Goal: Information Seeking & Learning: Learn about a topic

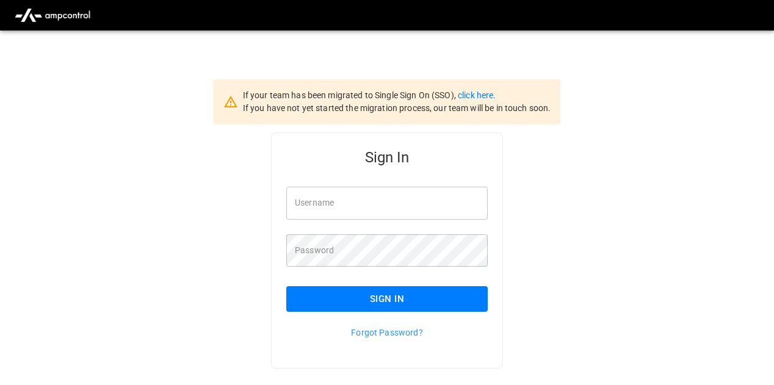
type input "**********"
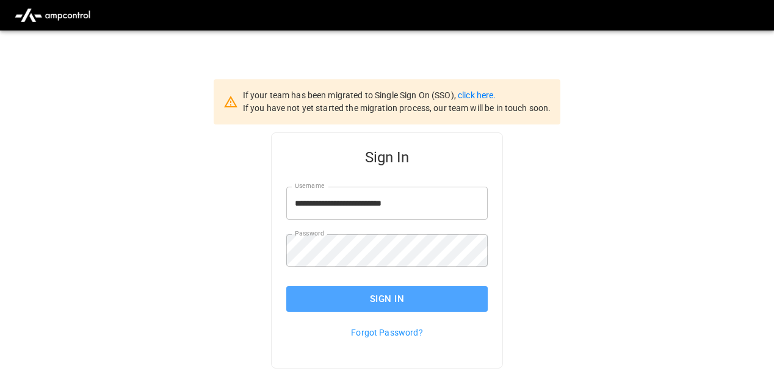
click at [382, 310] on button "Sign In" at bounding box center [387, 299] width 202 height 26
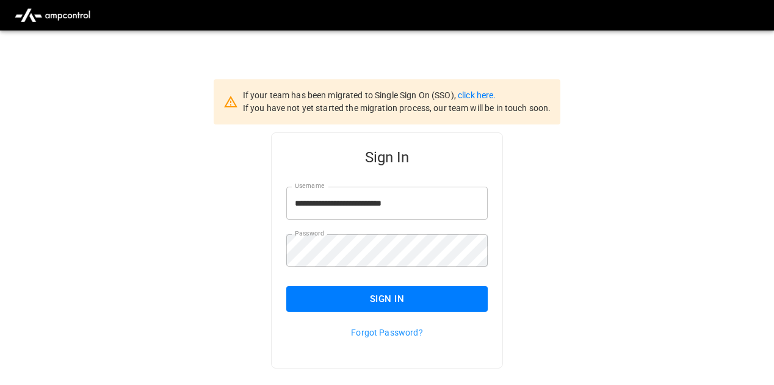
click at [385, 299] on button "Sign In" at bounding box center [387, 299] width 202 height 26
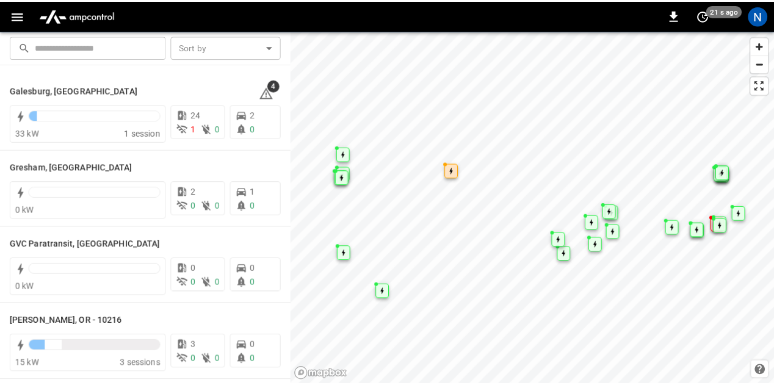
scroll to position [502, 0]
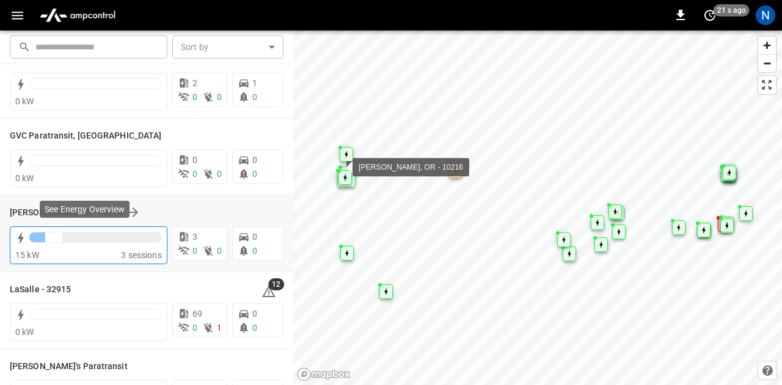
click at [49, 242] on div at bounding box center [95, 237] width 133 height 11
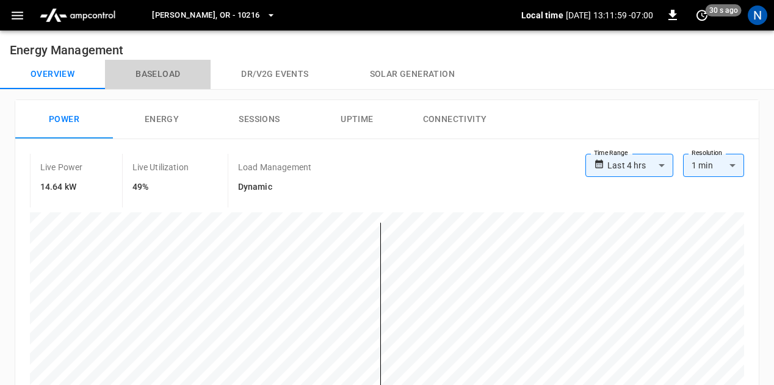
click at [142, 77] on button "Baseload" at bounding box center [158, 74] width 106 height 29
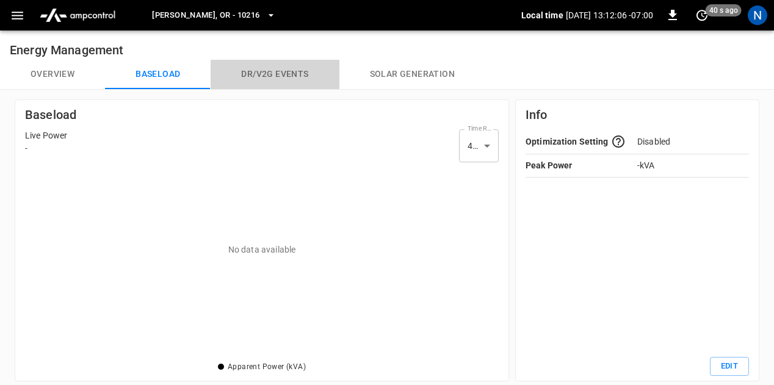
click at [268, 78] on button "Dr/V2G events" at bounding box center [275, 74] width 128 height 29
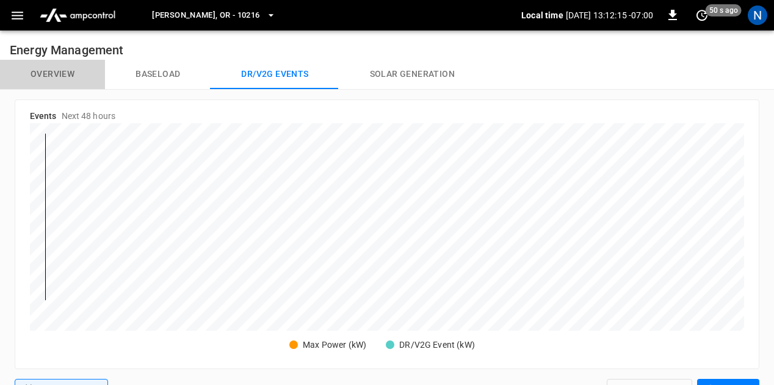
click at [46, 68] on button "Overview" at bounding box center [52, 74] width 105 height 29
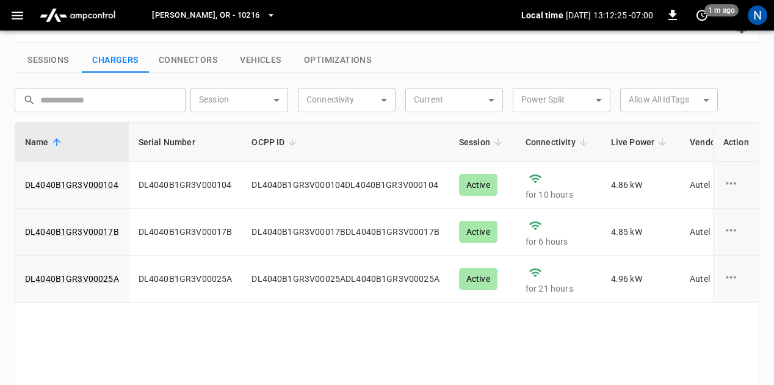
scroll to position [435, 0]
click at [359, 338] on div "Name Serial Number OCPP ID Session Connectivity Live Power Vendor Current # Con…" at bounding box center [387, 257] width 745 height 270
click at [203, 53] on button "Connectors" at bounding box center [188, 61] width 78 height 26
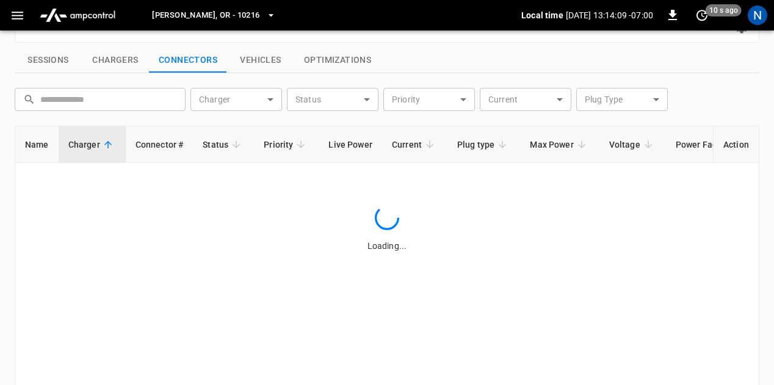
click at [350, 59] on button "Optimizations" at bounding box center [337, 61] width 87 height 26
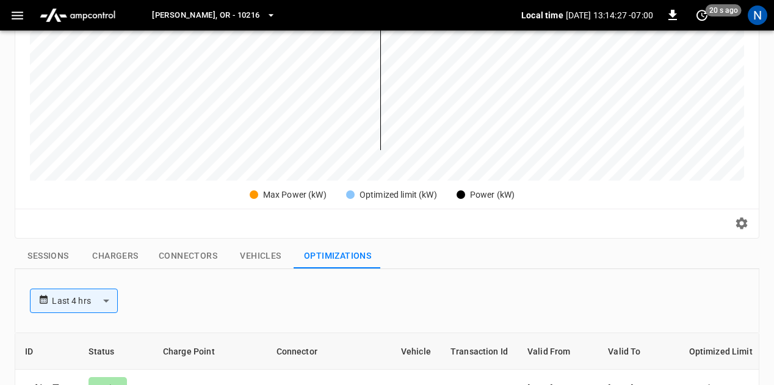
scroll to position [37, 0]
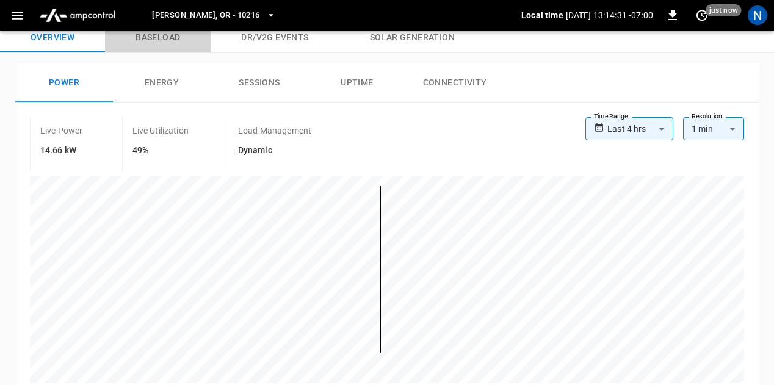
click at [159, 37] on button "Baseload" at bounding box center [158, 37] width 106 height 29
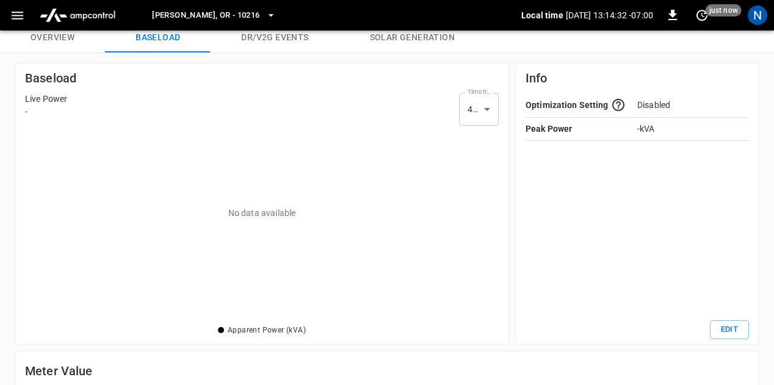
scroll to position [185, 467]
click at [290, 32] on button "Dr/V2G events" at bounding box center [275, 37] width 128 height 29
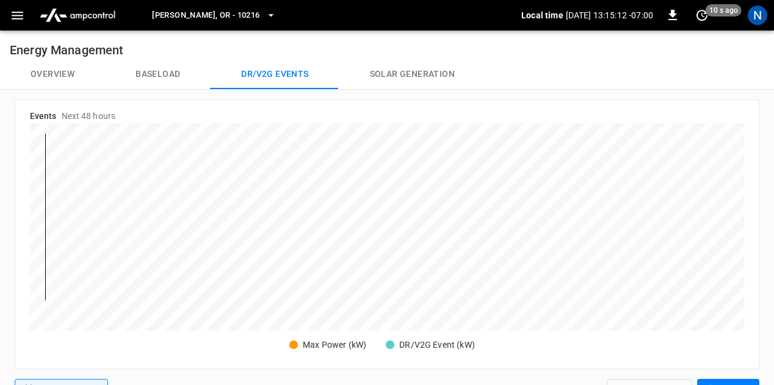
click at [46, 75] on button "Overview" at bounding box center [52, 74] width 105 height 29
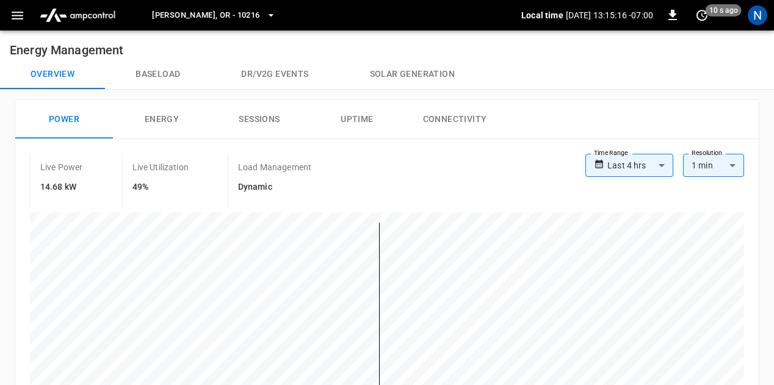
click at [464, 126] on button "Connectivity" at bounding box center [455, 119] width 98 height 39
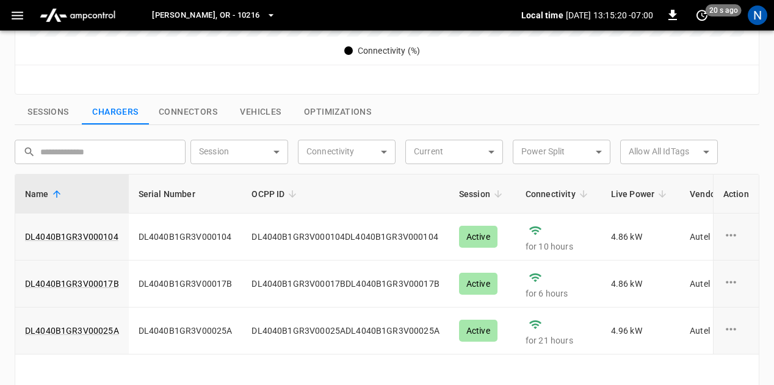
scroll to position [357, 0]
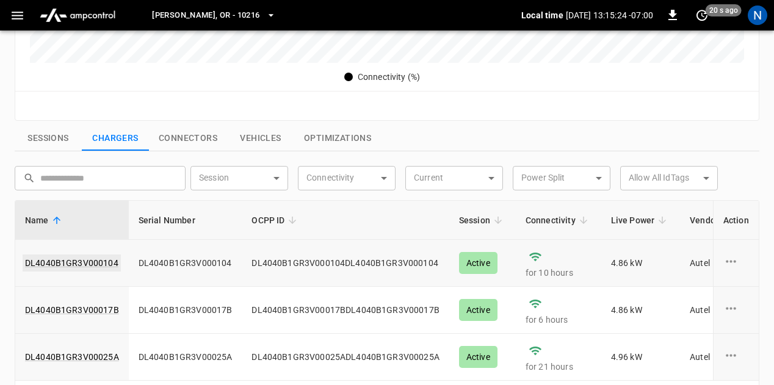
click at [85, 266] on link "DL4040B1GR3V000104" at bounding box center [72, 263] width 98 height 17
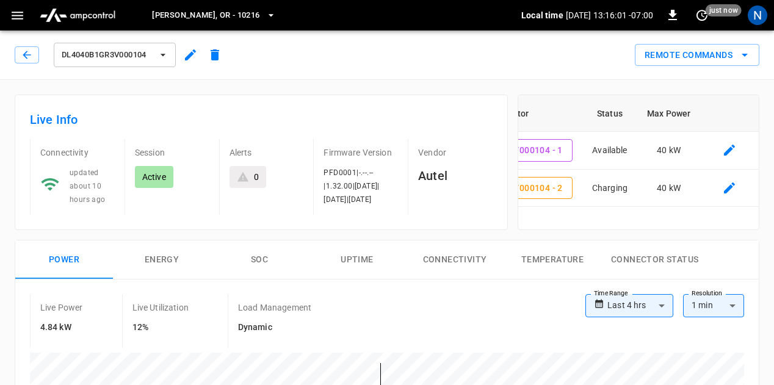
click at [163, 59] on icon "button" at bounding box center [163, 55] width 12 height 12
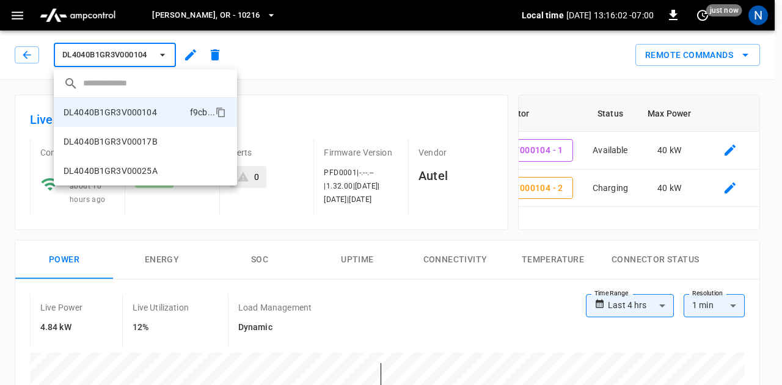
click at [329, 75] on div at bounding box center [391, 192] width 782 height 385
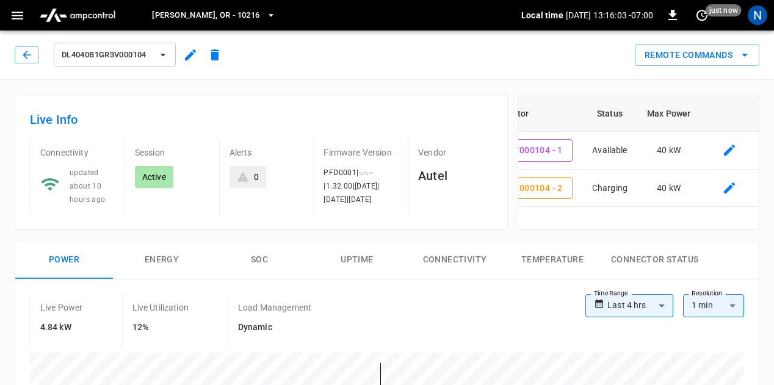
scroll to position [0, 87]
click at [7, 58] on div "DL4040B1GR3V000104 Remote Commands" at bounding box center [384, 53] width 779 height 54
click at [21, 58] on icon "button" at bounding box center [27, 55] width 12 height 12
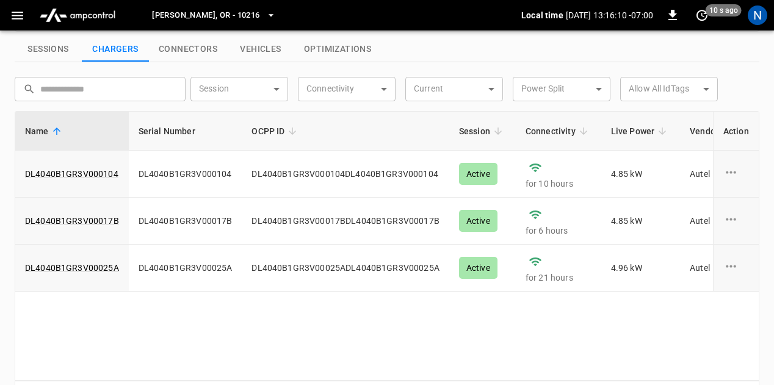
scroll to position [485, 0]
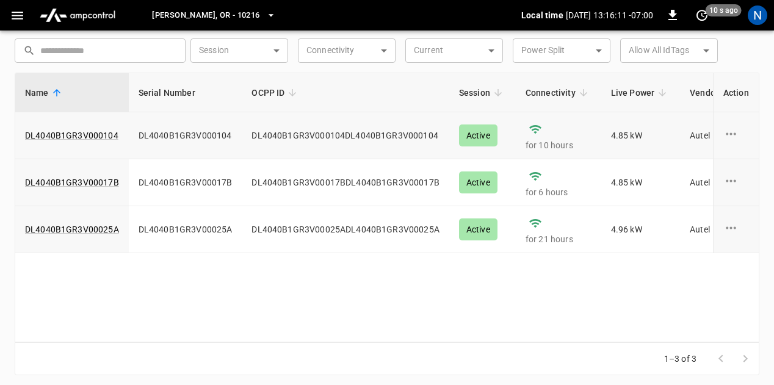
click at [736, 123] on td at bounding box center [736, 135] width 46 height 47
click at [735, 132] on icon "charge point options" at bounding box center [731, 133] width 15 height 15
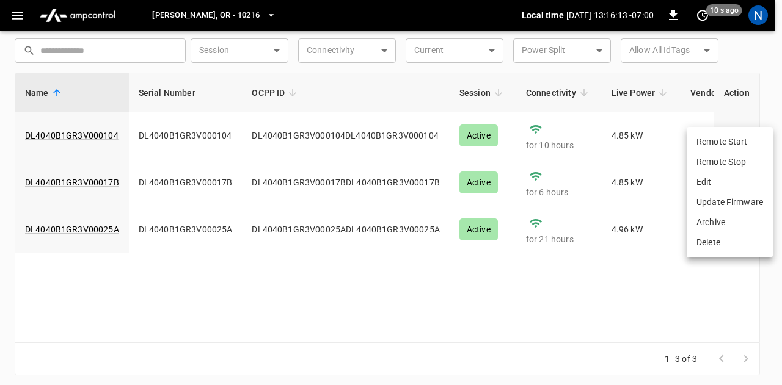
click at [760, 95] on div at bounding box center [391, 192] width 782 height 385
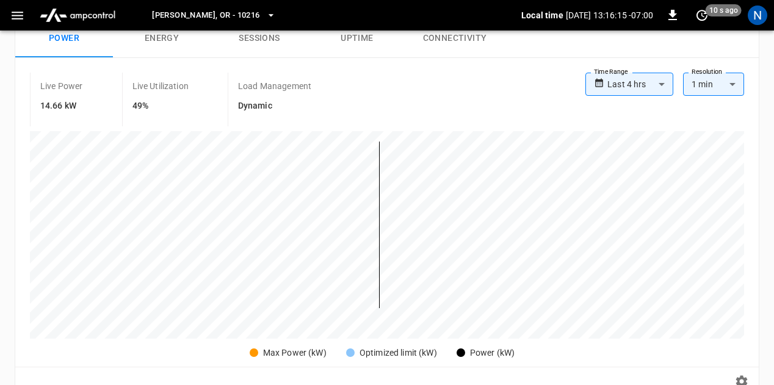
scroll to position [0, 0]
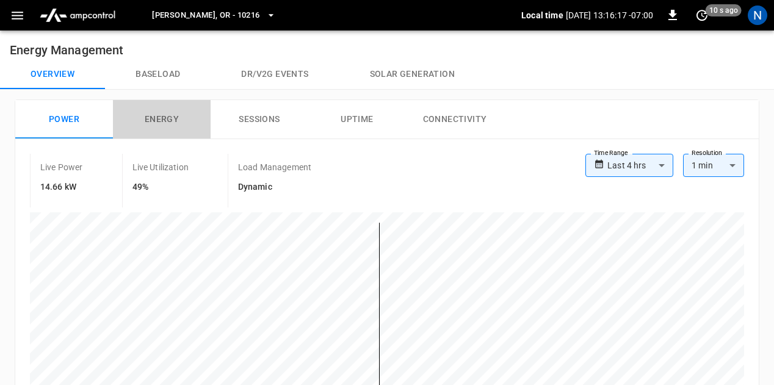
click at [150, 120] on button "Energy" at bounding box center [162, 119] width 98 height 39
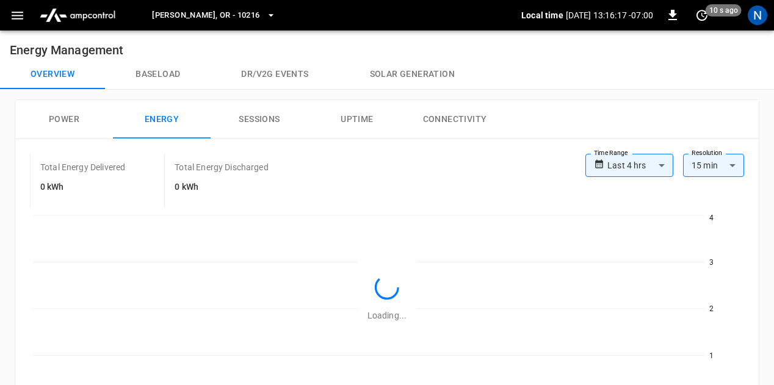
click at [166, 80] on button "Baseload" at bounding box center [158, 74] width 106 height 29
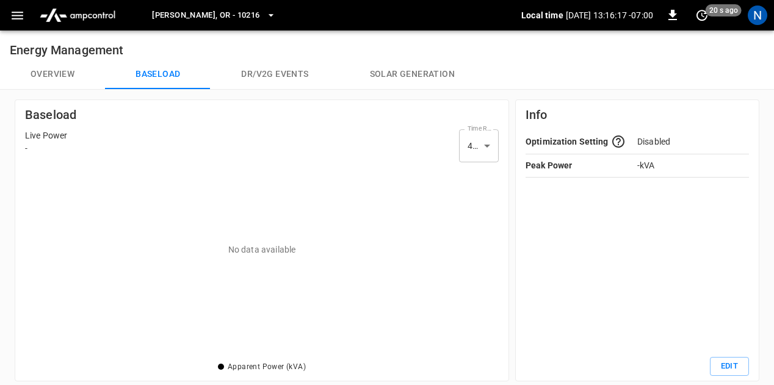
scroll to position [185, 467]
click at [252, 77] on button "Dr/V2G events" at bounding box center [275, 74] width 128 height 29
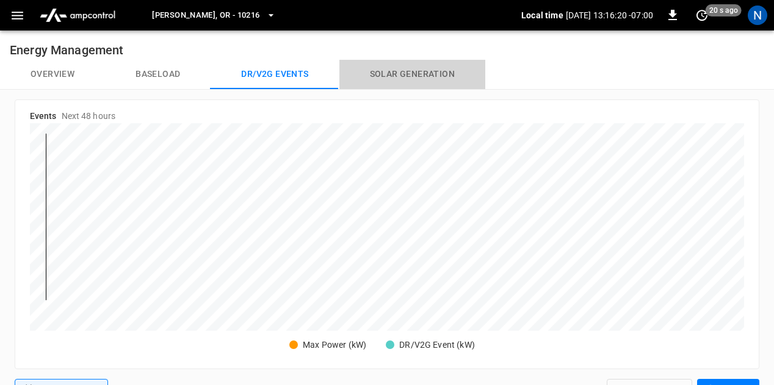
click at [424, 78] on button "Solar generation" at bounding box center [413, 74] width 146 height 29
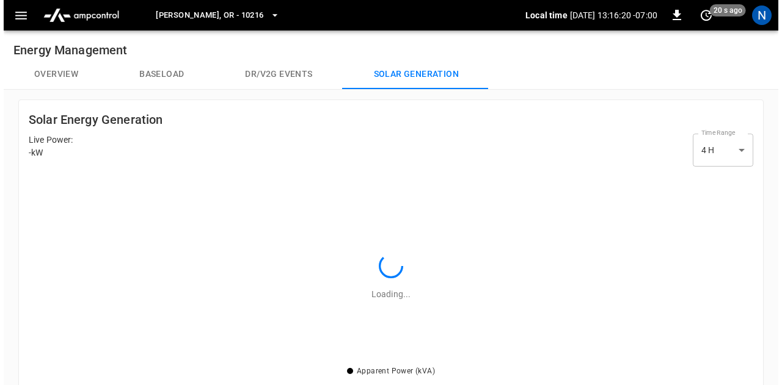
scroll to position [185, 717]
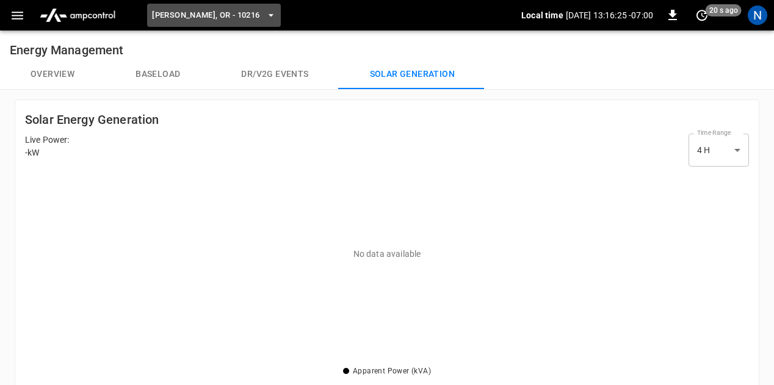
click at [265, 13] on icon "button" at bounding box center [271, 15] width 12 height 12
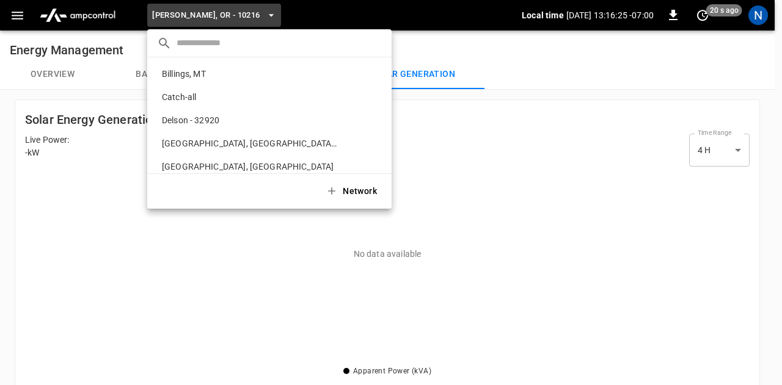
scroll to position [205, 0]
